Goal: Transaction & Acquisition: Download file/media

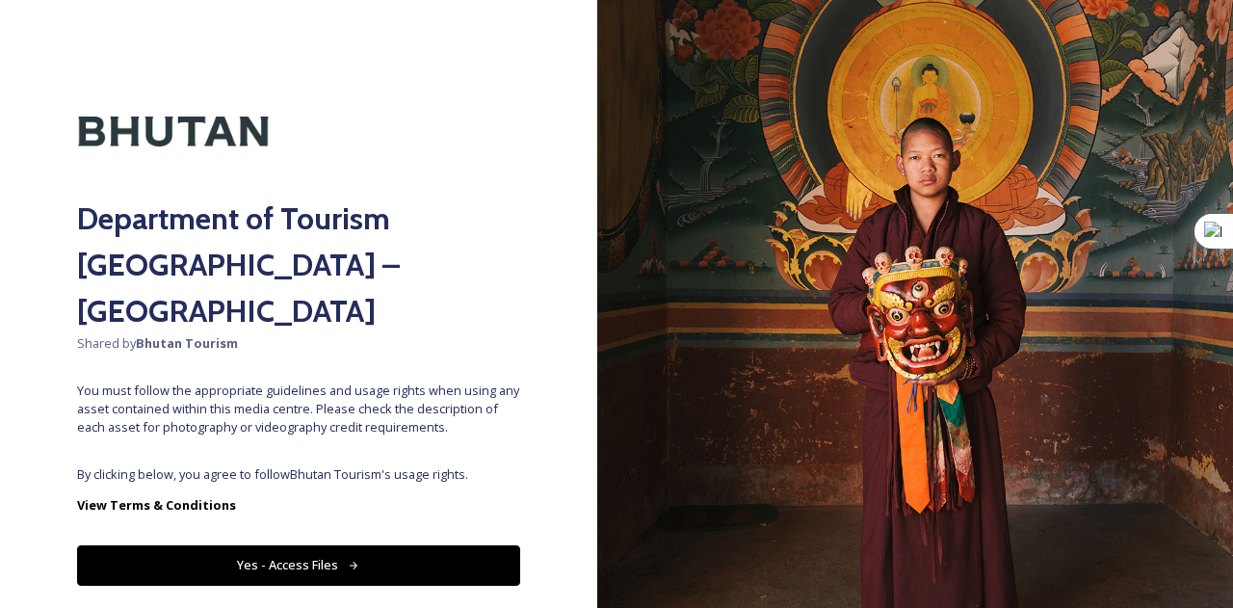
click at [358, 405] on div "Department of Tourism [GEOGRAPHIC_DATA] – Brand Centre Shared by Bhutan Tourism…" at bounding box center [298, 304] width 597 height 454
click at [345, 545] on button "Yes - Access Files" at bounding box center [298, 564] width 443 height 39
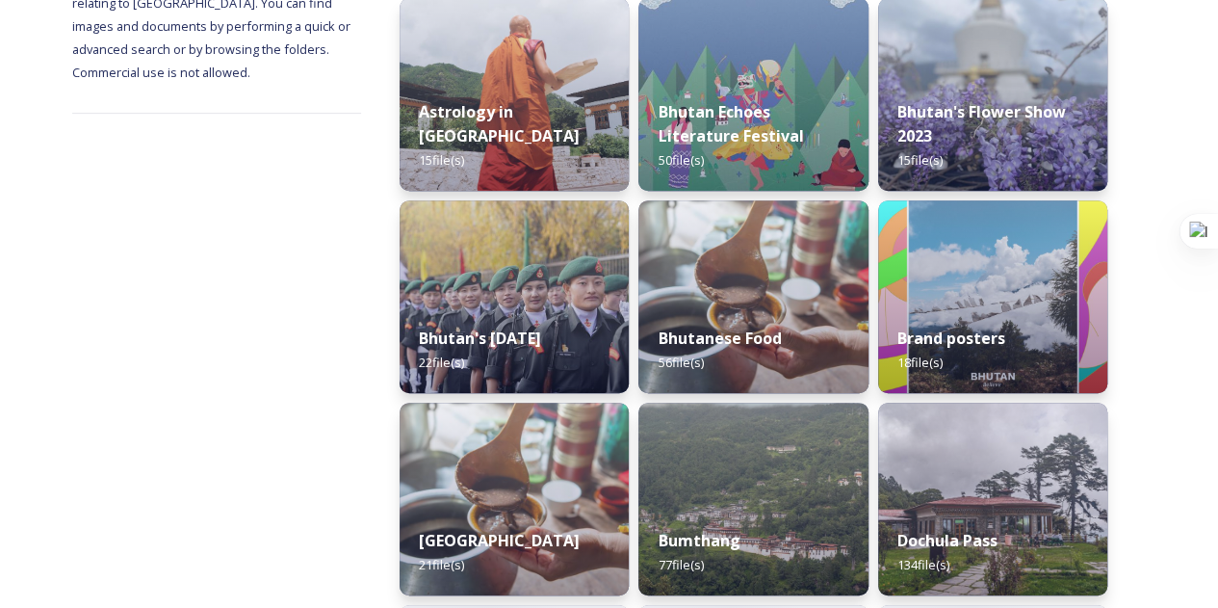
scroll to position [482, 0]
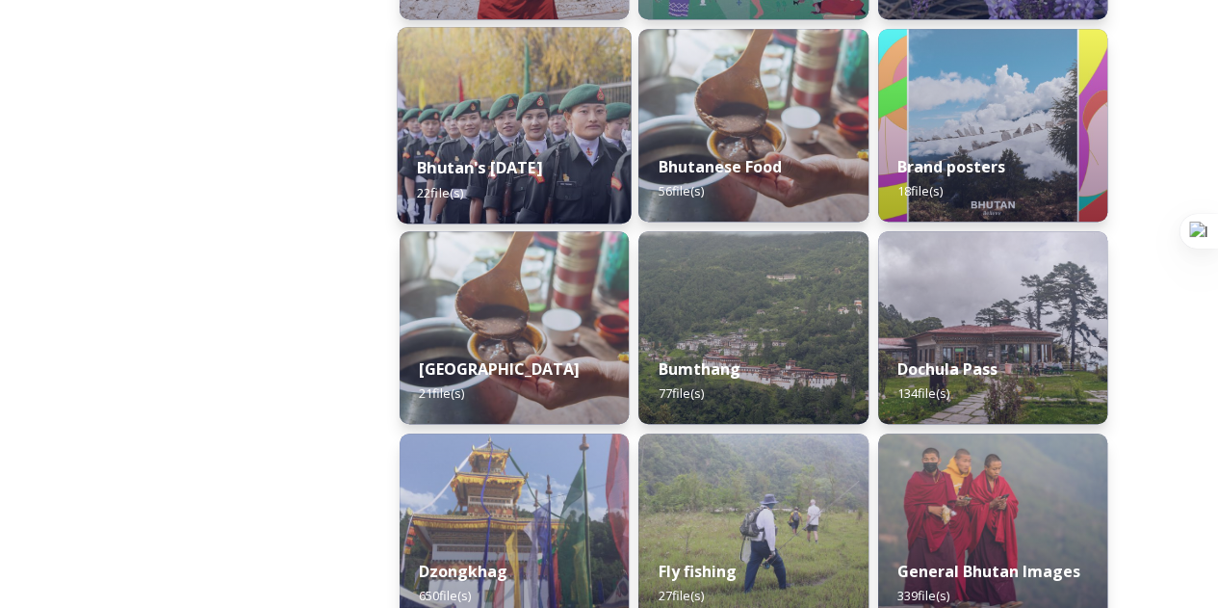
click at [452, 187] on span "22 file(s)" at bounding box center [440, 191] width 46 height 17
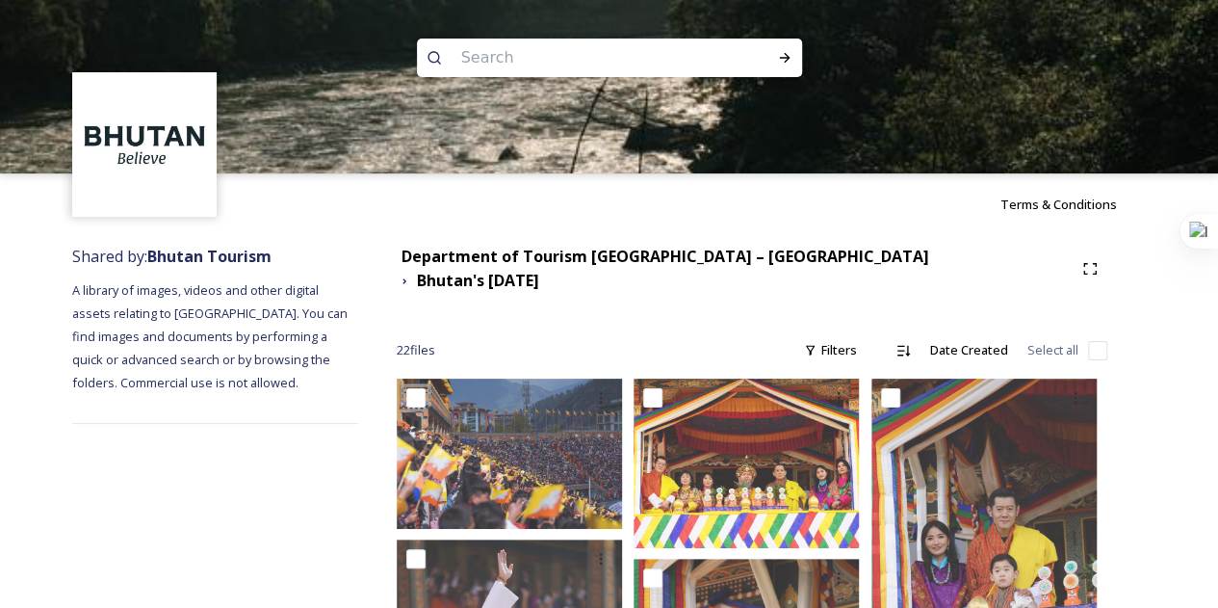
scroll to position [193, 0]
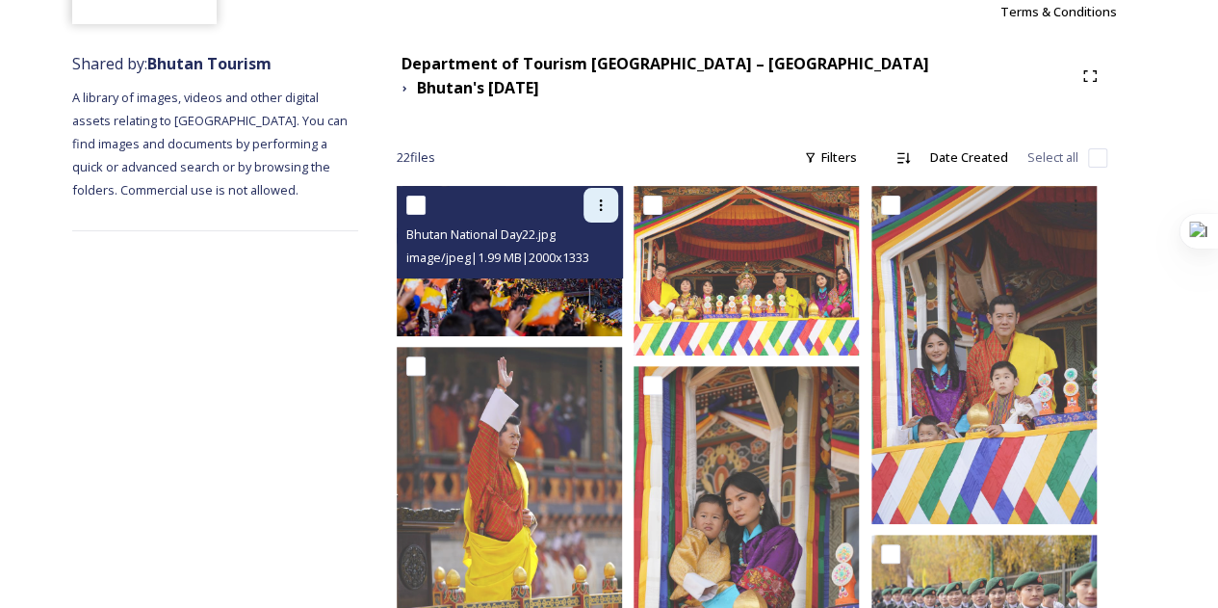
click at [596, 197] on icon at bounding box center [600, 204] width 15 height 15
click at [574, 275] on span "Download" at bounding box center [578, 284] width 59 height 18
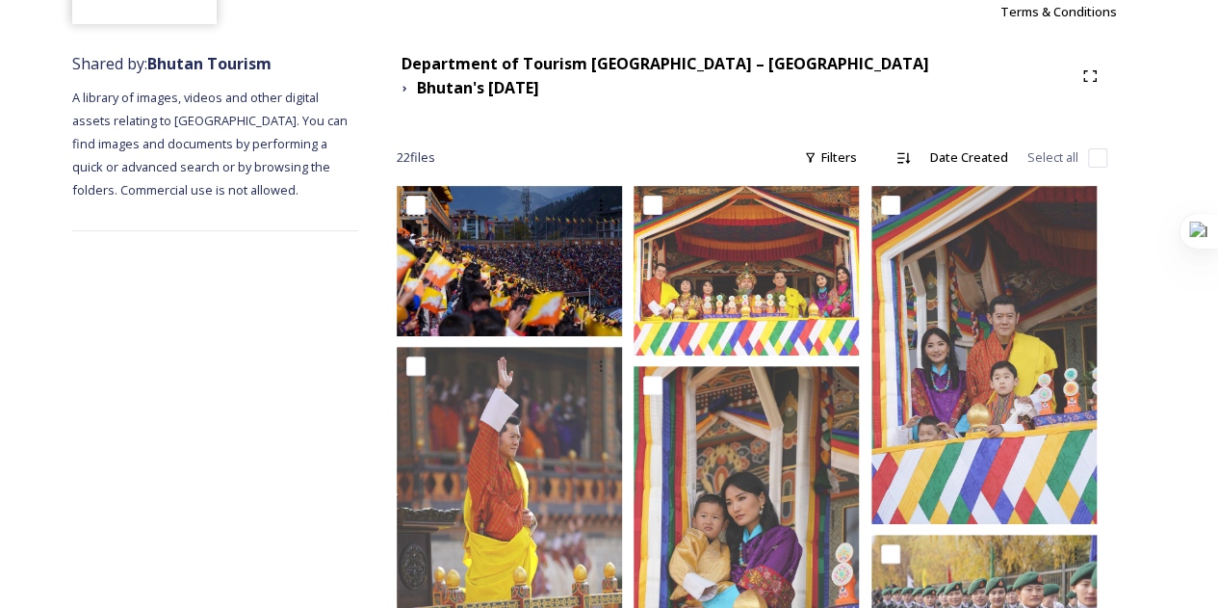
scroll to position [19, 0]
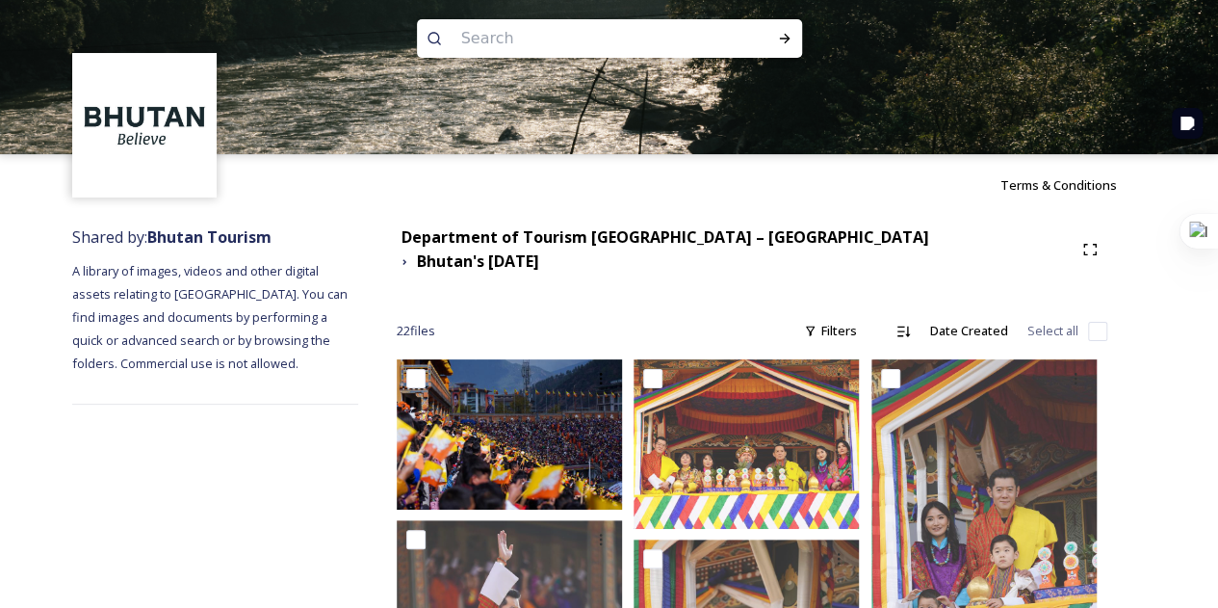
click at [517, 41] on input at bounding box center [584, 38] width 264 height 42
